Goal: Task Accomplishment & Management: Manage account settings

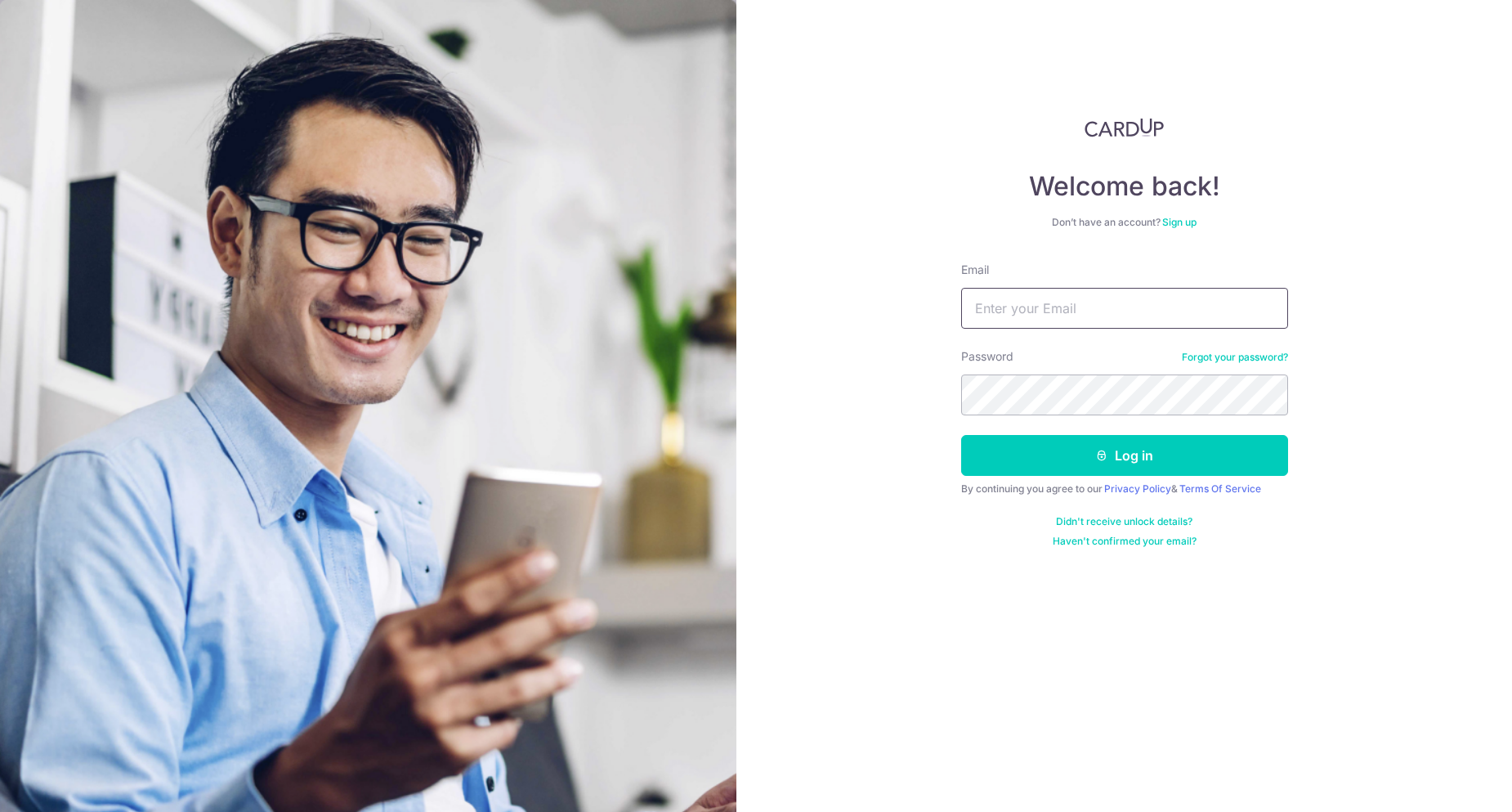
click at [1074, 299] on input "Email" at bounding box center [1125, 308] width 327 height 41
type input "[PERSON_NAME][DOMAIN_NAME][EMAIL_ADDRESS][DOMAIN_NAME]"
click at [961, 435] on button "Log in" at bounding box center [1125, 455] width 327 height 41
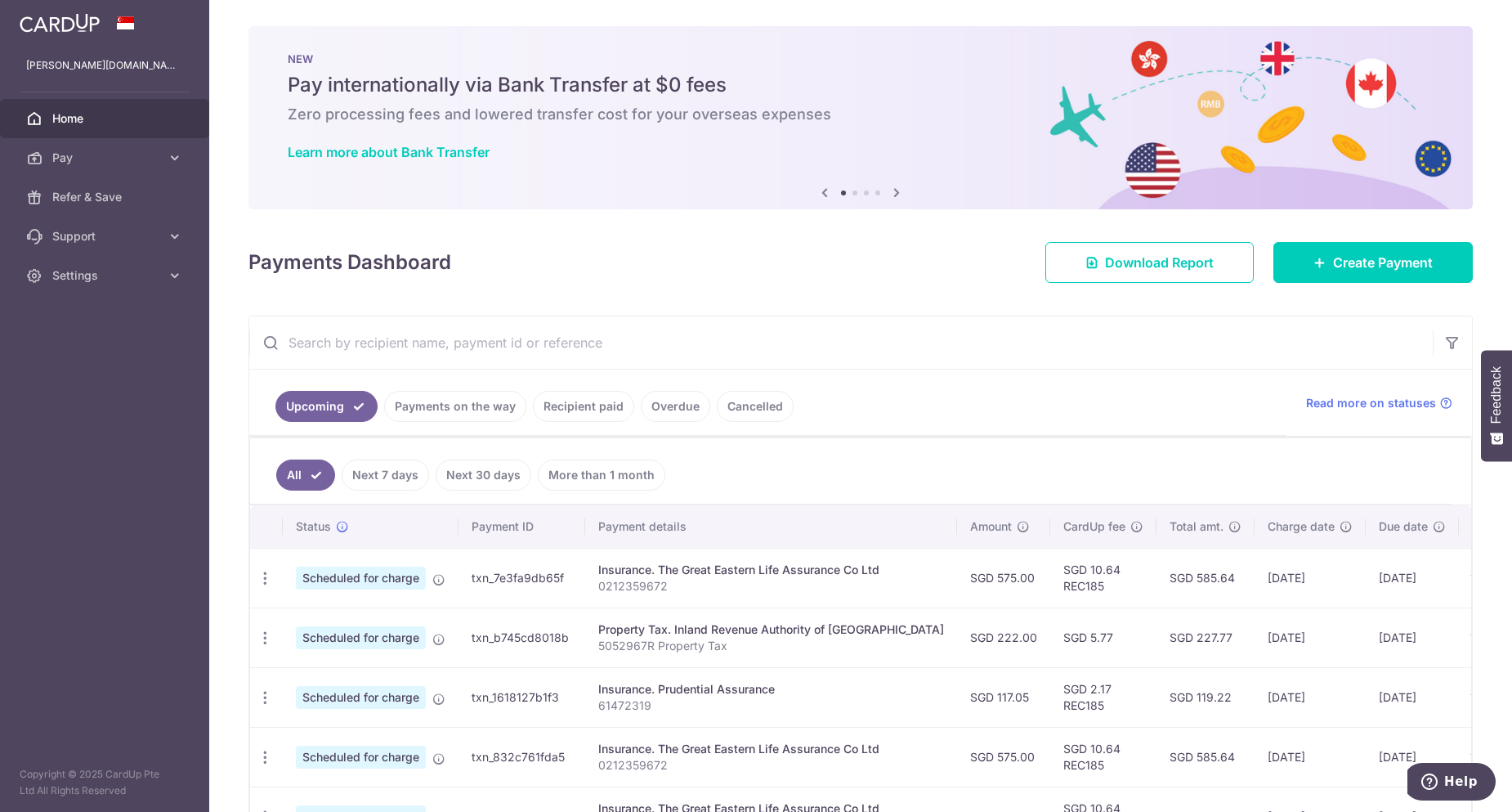
scroll to position [82, 0]
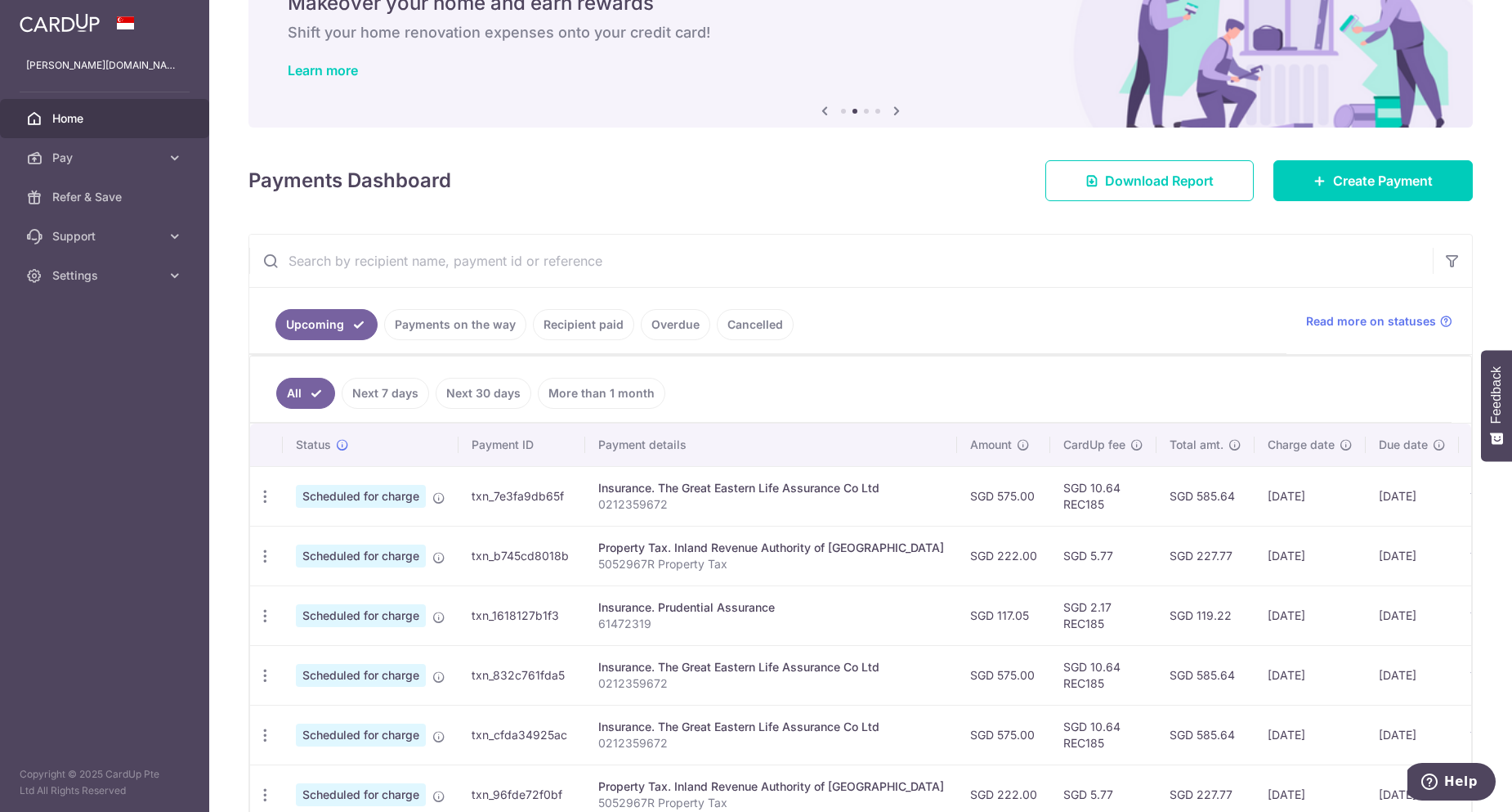
click at [988, 208] on div "× Pause Schedule Pause all future payments in this series Pause just this one p…" at bounding box center [861, 406] width 1303 height 812
